Goal: Task Accomplishment & Management: Use online tool/utility

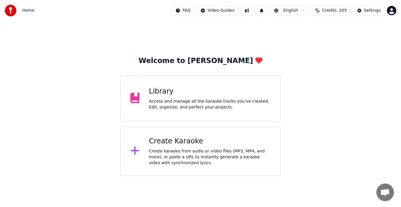
click at [166, 149] on div "Create karaoke from audio or video files (MP3, MP4, and more), or paste a URL t…" at bounding box center [210, 158] width 122 height 18
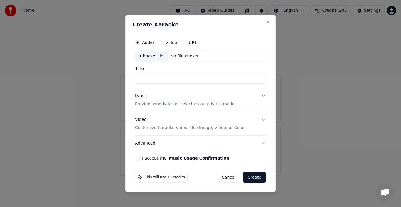
click at [151, 57] on div "Choose File" at bounding box center [151, 56] width 33 height 11
click at [154, 57] on div "Choose File" at bounding box center [151, 56] width 33 height 11
type input "**********"
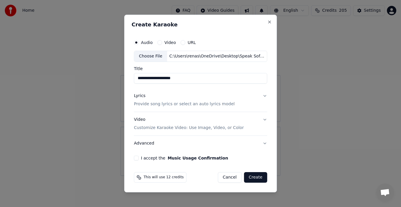
click at [141, 97] on div "Lyrics" at bounding box center [139, 96] width 11 height 6
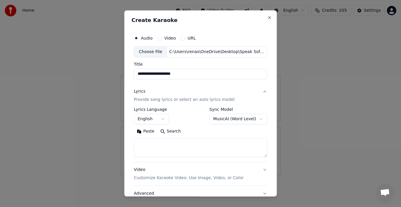
click at [146, 132] on button "Paste" at bounding box center [145, 131] width 23 height 9
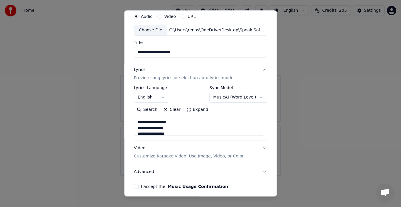
scroll to position [45, 0]
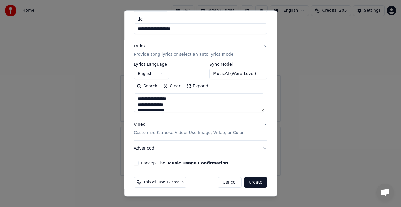
click at [260, 147] on button "Advanced" at bounding box center [200, 148] width 133 height 15
type textarea "**********"
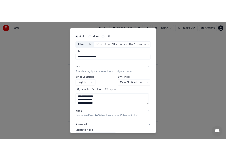
scroll to position [12, 0]
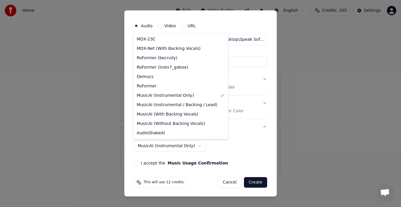
click at [189, 145] on body "**********" at bounding box center [200, 88] width 401 height 176
select select "**********"
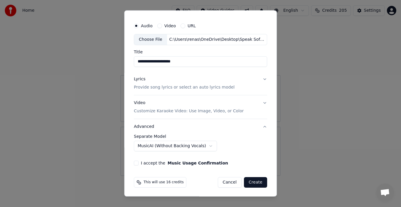
click at [134, 163] on button "I accept the Music Usage Confirmation" at bounding box center [136, 163] width 5 height 5
click at [251, 180] on button "Create" at bounding box center [255, 182] width 23 height 11
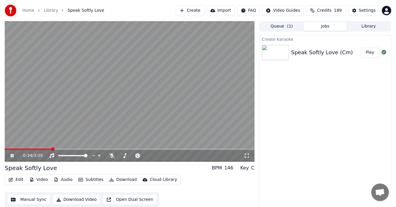
click at [67, 179] on button "Audio" at bounding box center [62, 180] width 23 height 8
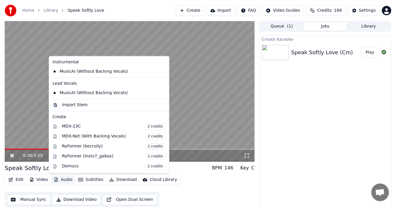
click at [34, 152] on div "0:36 / 3:05" at bounding box center [130, 156] width 250 height 12
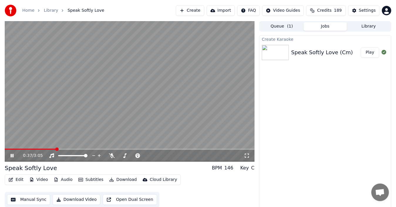
click at [14, 155] on icon at bounding box center [16, 156] width 14 height 5
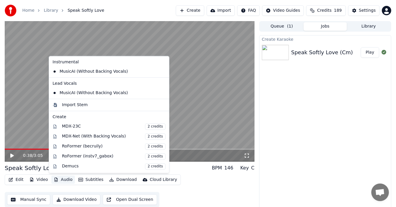
click at [58, 179] on button "Audio" at bounding box center [62, 180] width 23 height 8
click at [107, 70] on div "MusicAI (Without Backing Vocals)" at bounding box center [104, 71] width 109 height 9
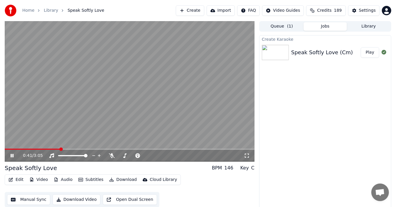
click at [12, 156] on icon at bounding box center [16, 156] width 14 height 5
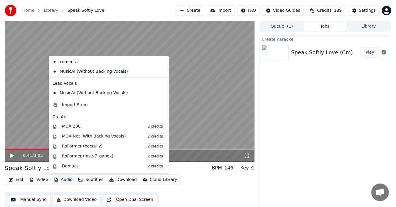
click at [60, 180] on button "Audio" at bounding box center [62, 180] width 23 height 8
click at [161, 71] on icon at bounding box center [163, 71] width 4 height 5
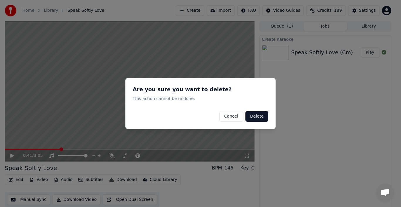
click at [255, 117] on button "Delete" at bounding box center [256, 116] width 23 height 11
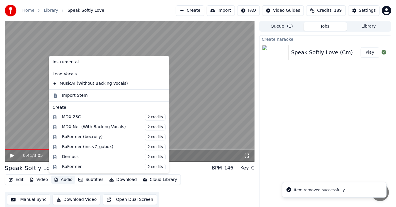
click at [64, 181] on button "Audio" at bounding box center [62, 180] width 23 height 8
click at [161, 83] on icon at bounding box center [164, 83] width 6 height 5
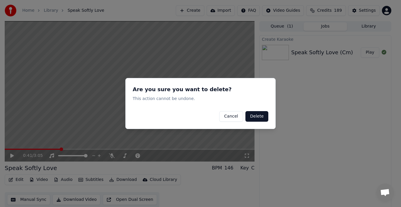
click at [255, 117] on button "Delete" at bounding box center [256, 116] width 23 height 11
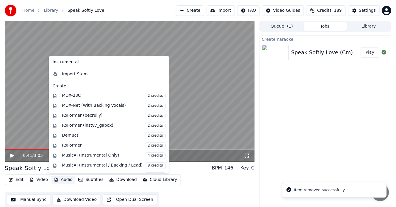
click at [65, 180] on button "Audio" at bounding box center [62, 180] width 23 height 8
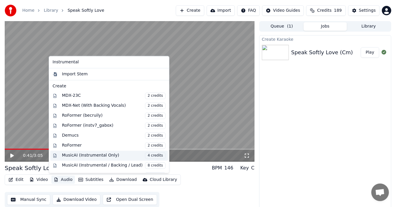
click at [112, 154] on div "MusicAI (Instrumental Only) 4 credits" at bounding box center [114, 156] width 104 height 6
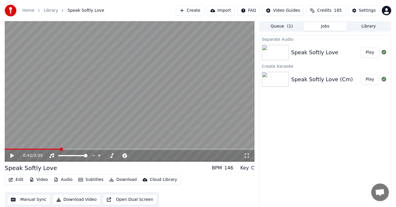
click at [372, 51] on button "Play" at bounding box center [370, 52] width 18 height 11
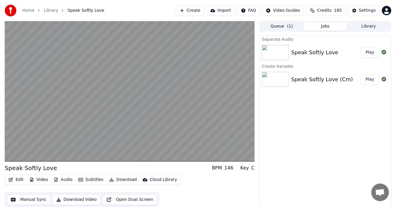
click at [329, 51] on div "Speak Softly Love" at bounding box center [314, 52] width 47 height 8
click at [373, 52] on button "Play" at bounding box center [370, 52] width 18 height 11
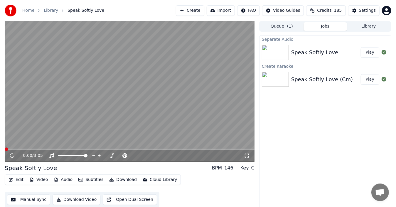
click at [372, 52] on button "Play" at bounding box center [370, 52] width 18 height 11
click at [13, 154] on icon at bounding box center [16, 156] width 14 height 5
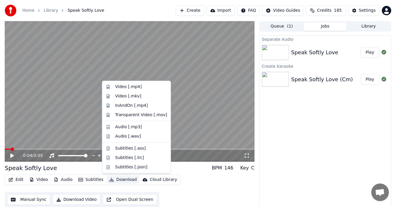
click at [116, 179] on button "Download" at bounding box center [123, 180] width 32 height 8
click at [137, 88] on div "Video [.mp4]" at bounding box center [128, 87] width 26 height 6
